Goal: Task Accomplishment & Management: Use online tool/utility

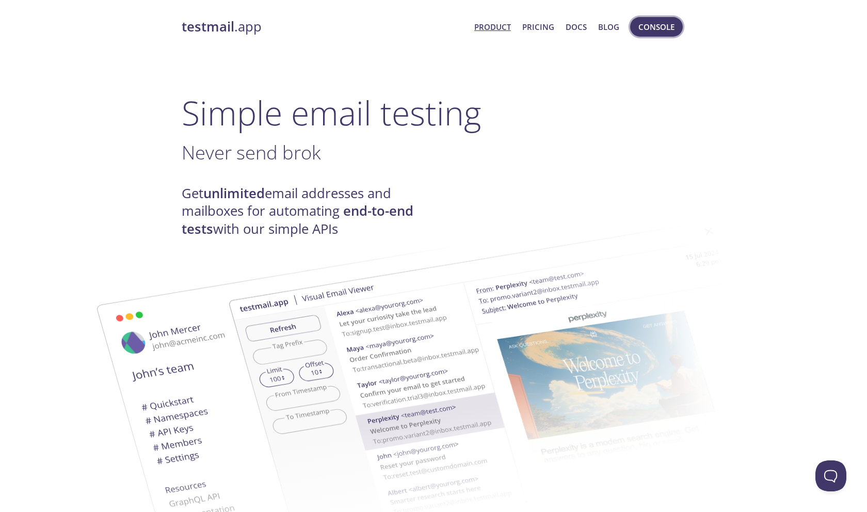
click at [655, 22] on span "Console" at bounding box center [656, 26] width 36 height 13
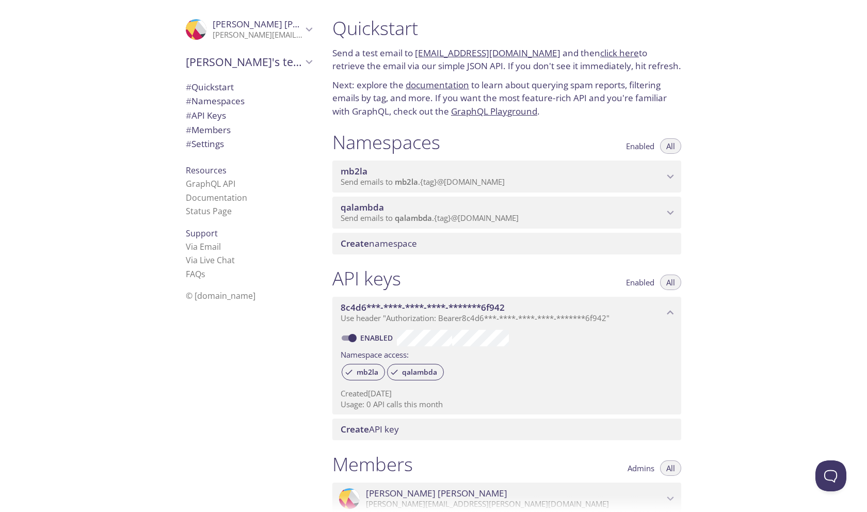
click at [423, 87] on link "documentation" at bounding box center [437, 85] width 63 height 12
click at [389, 248] on span "Create namespace" at bounding box center [379, 243] width 76 height 12
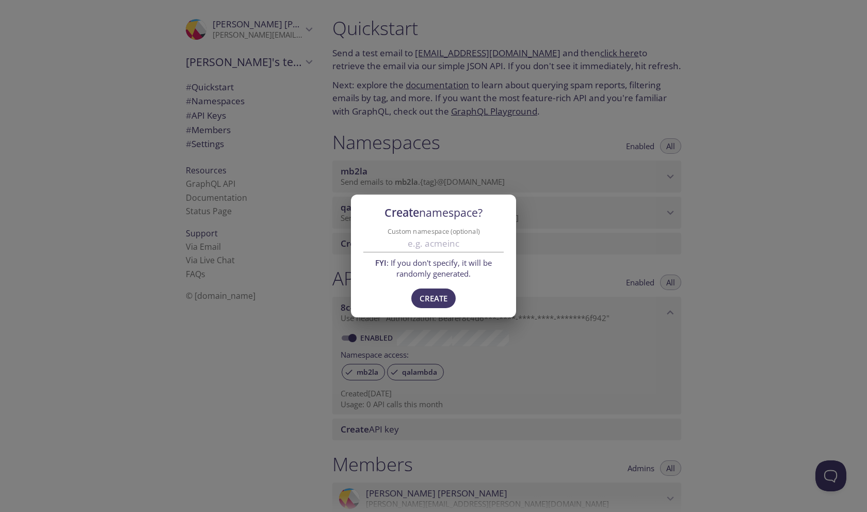
click at [398, 244] on input "Custom namespace (optional)" at bounding box center [433, 243] width 140 height 17
type input "qabot"
click at [444, 302] on span "Create" at bounding box center [434, 298] width 28 height 13
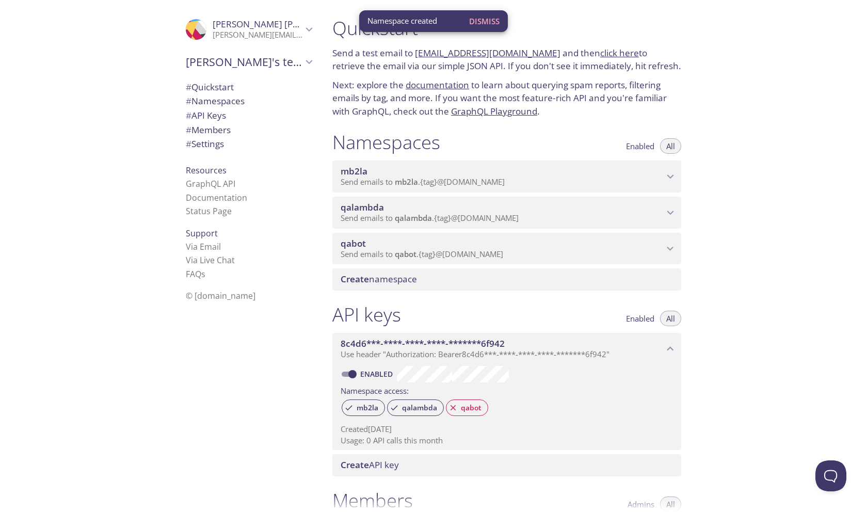
click at [498, 245] on span "qabot" at bounding box center [502, 243] width 323 height 11
